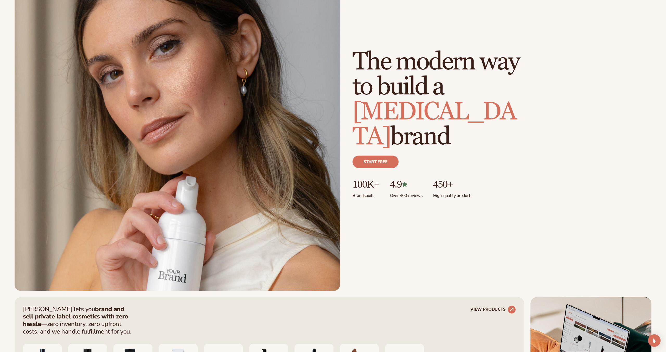
scroll to position [323, 0]
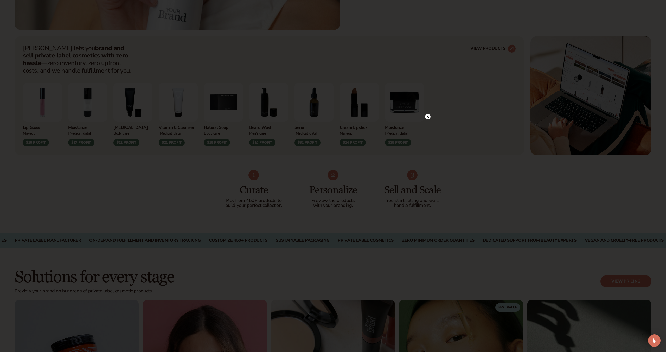
click at [430, 118] on circle at bounding box center [427, 116] width 5 height 5
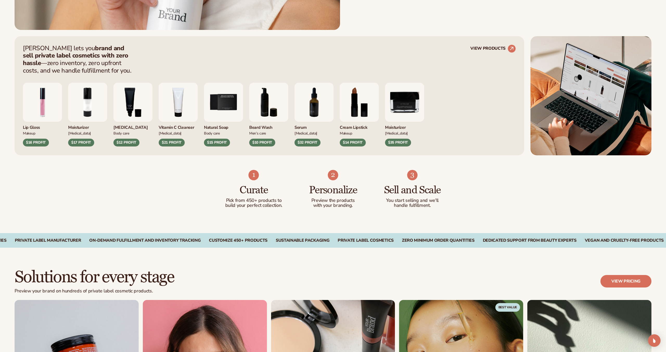
click at [311, 144] on div "$32 PROFIT" at bounding box center [307, 143] width 26 height 8
click at [314, 114] on img "7 / 9" at bounding box center [313, 102] width 39 height 39
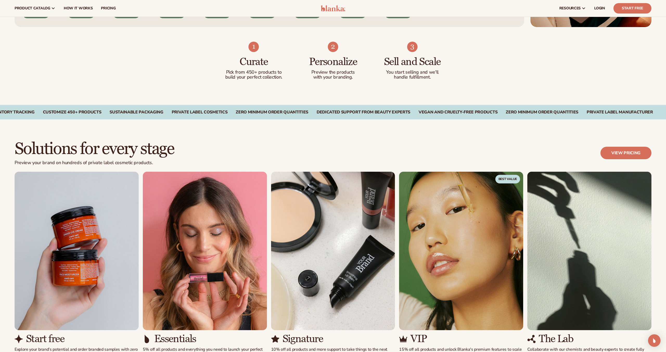
scroll to position [78, 0]
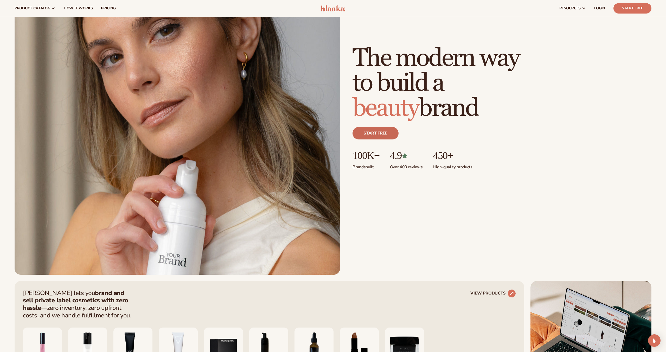
click at [372, 133] on link "Start free" at bounding box center [375, 133] width 46 height 12
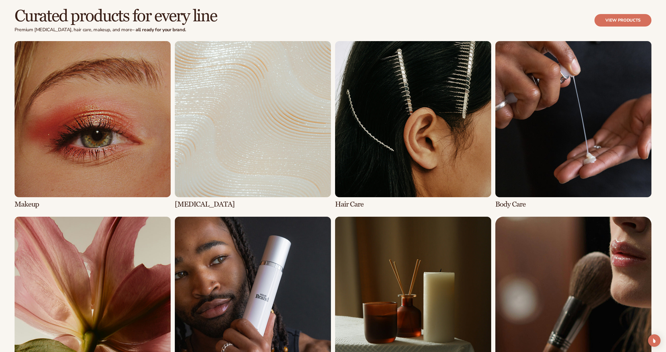
scroll to position [1339, 0]
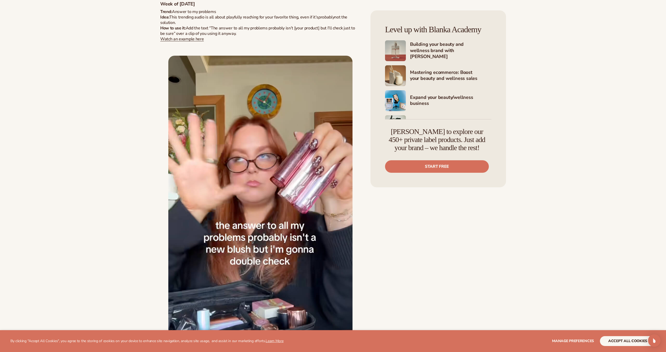
scroll to position [5033, 0]
